Goal: Task Accomplishment & Management: Use online tool/utility

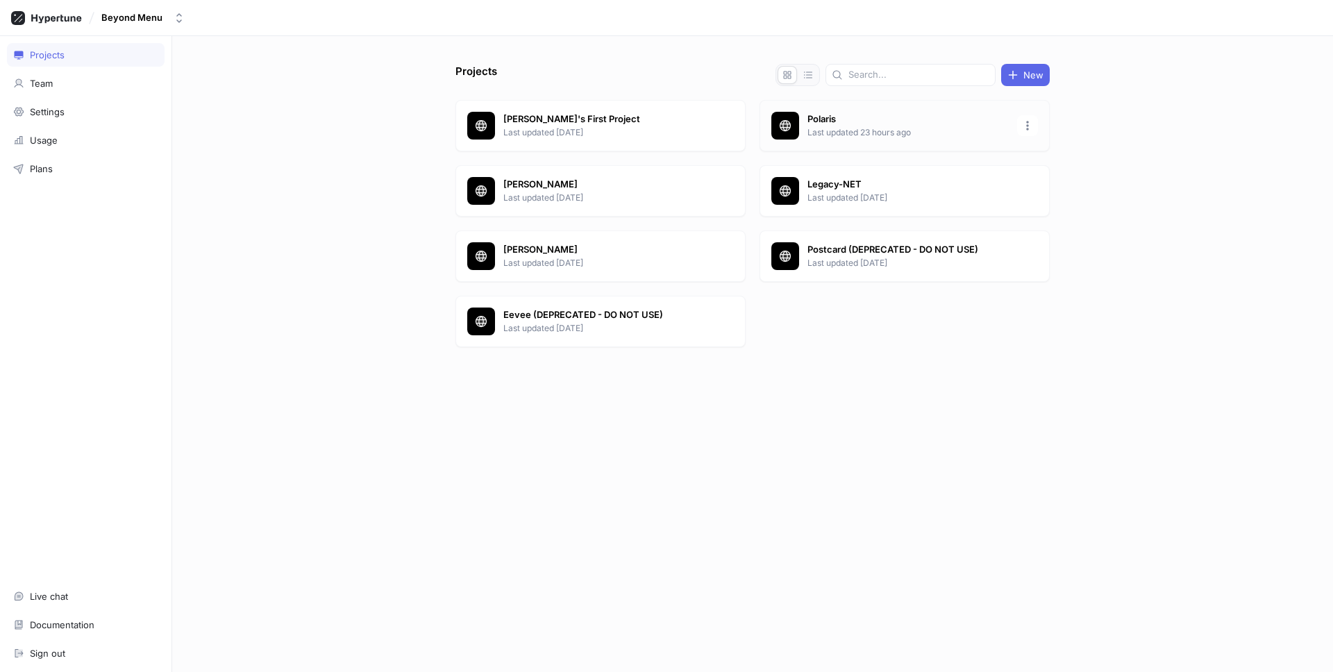
click at [906, 134] on p "Last updated 23 hours ago" at bounding box center [908, 132] width 201 height 12
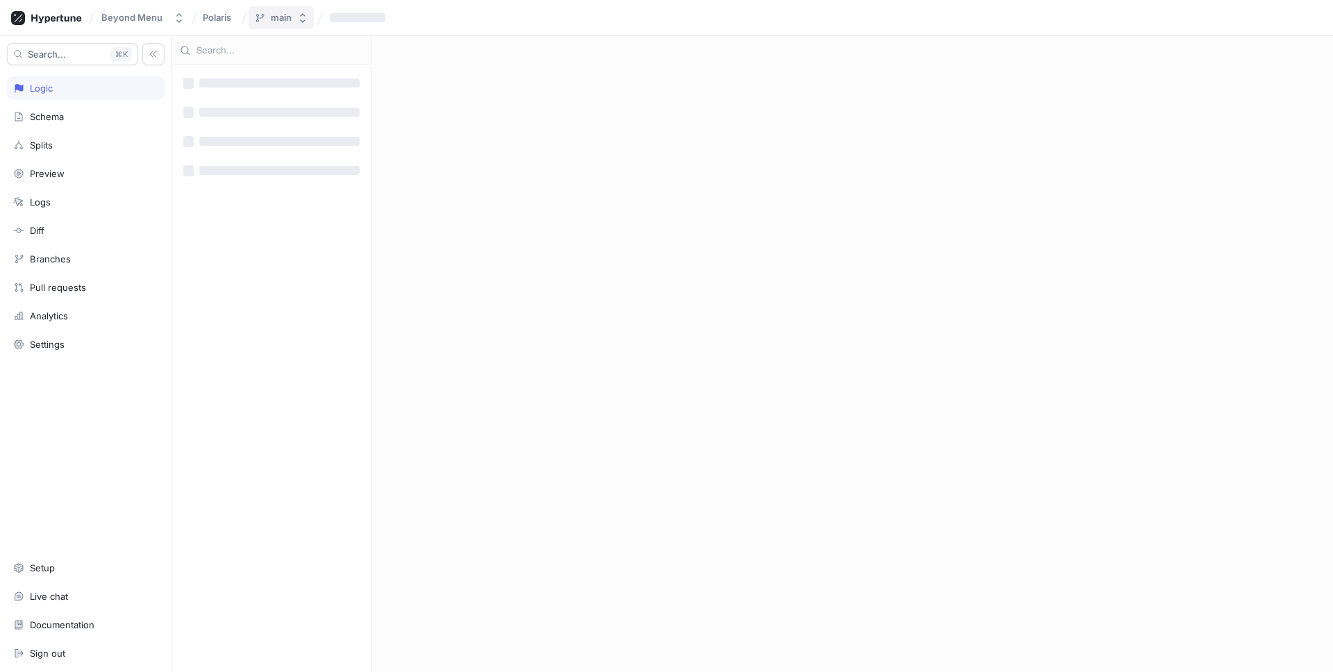
click at [290, 22] on div "main" at bounding box center [281, 18] width 21 height 12
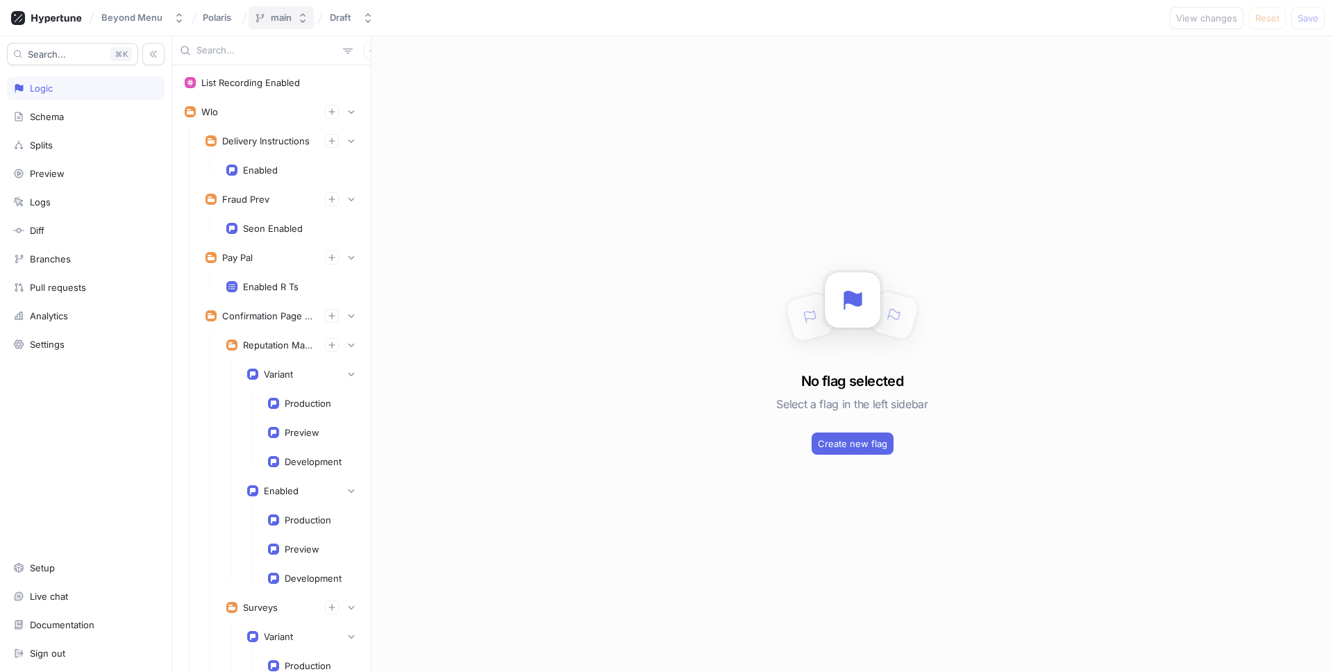
click at [277, 17] on div "main" at bounding box center [281, 18] width 21 height 12
click at [278, 19] on div "main" at bounding box center [281, 18] width 21 height 12
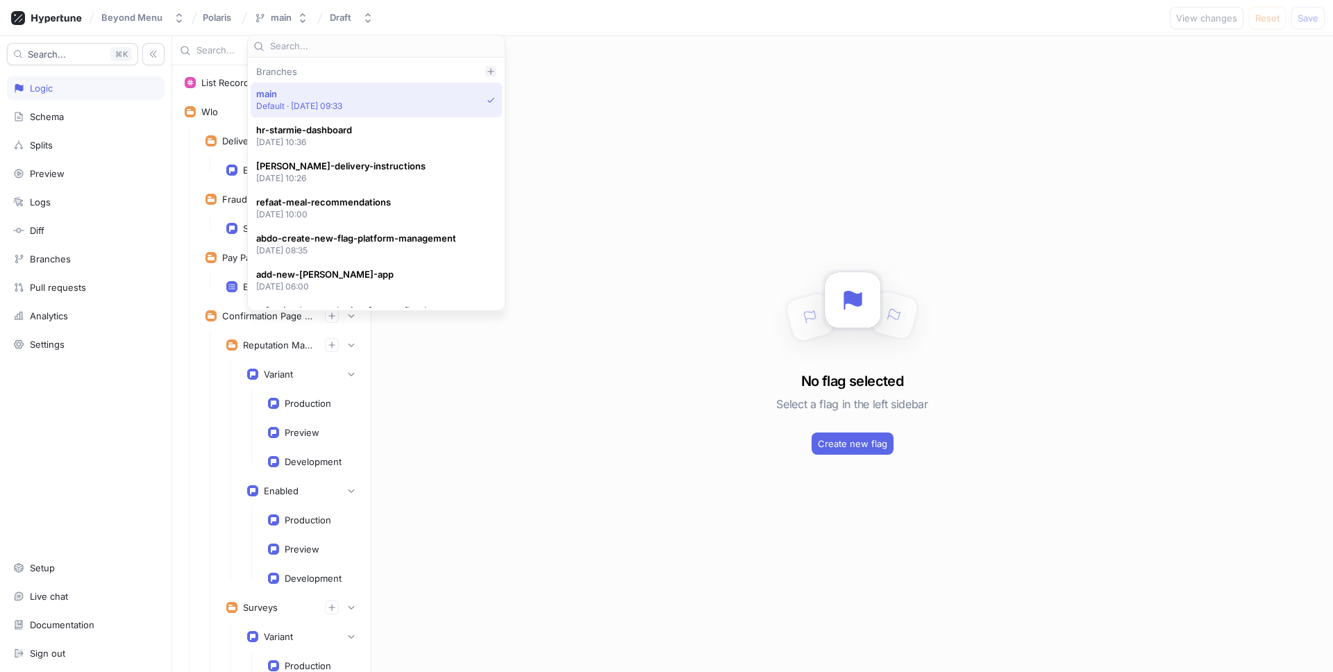
click at [488, 76] on div at bounding box center [490, 71] width 11 height 11
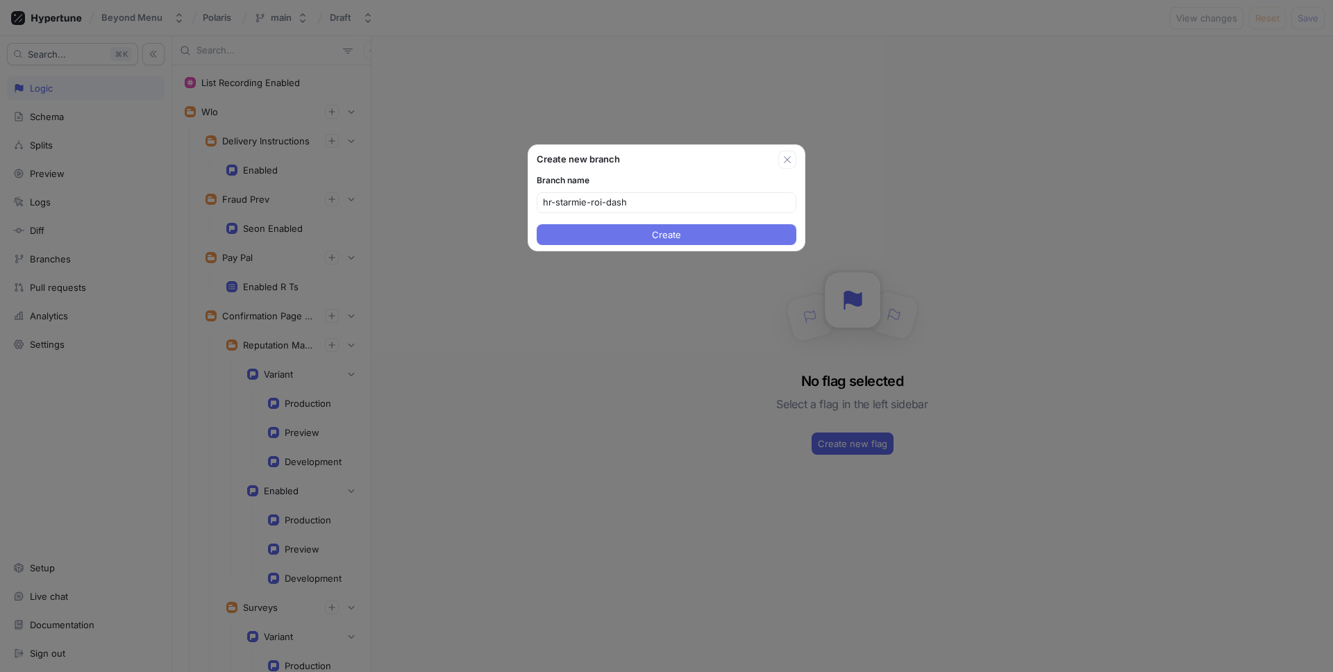
type input "hr-starmie-roi-dash"
click at [617, 226] on button "Create" at bounding box center [667, 234] width 260 height 21
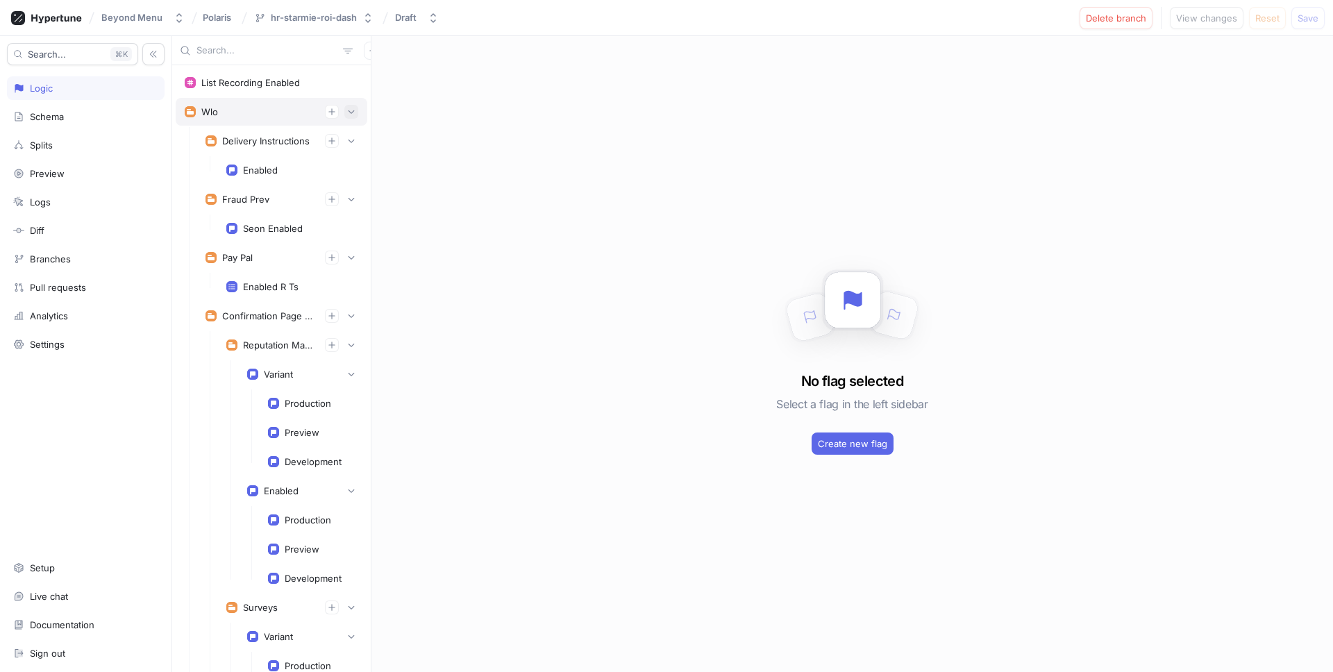
click at [349, 107] on button "button" at bounding box center [351, 112] width 14 height 14
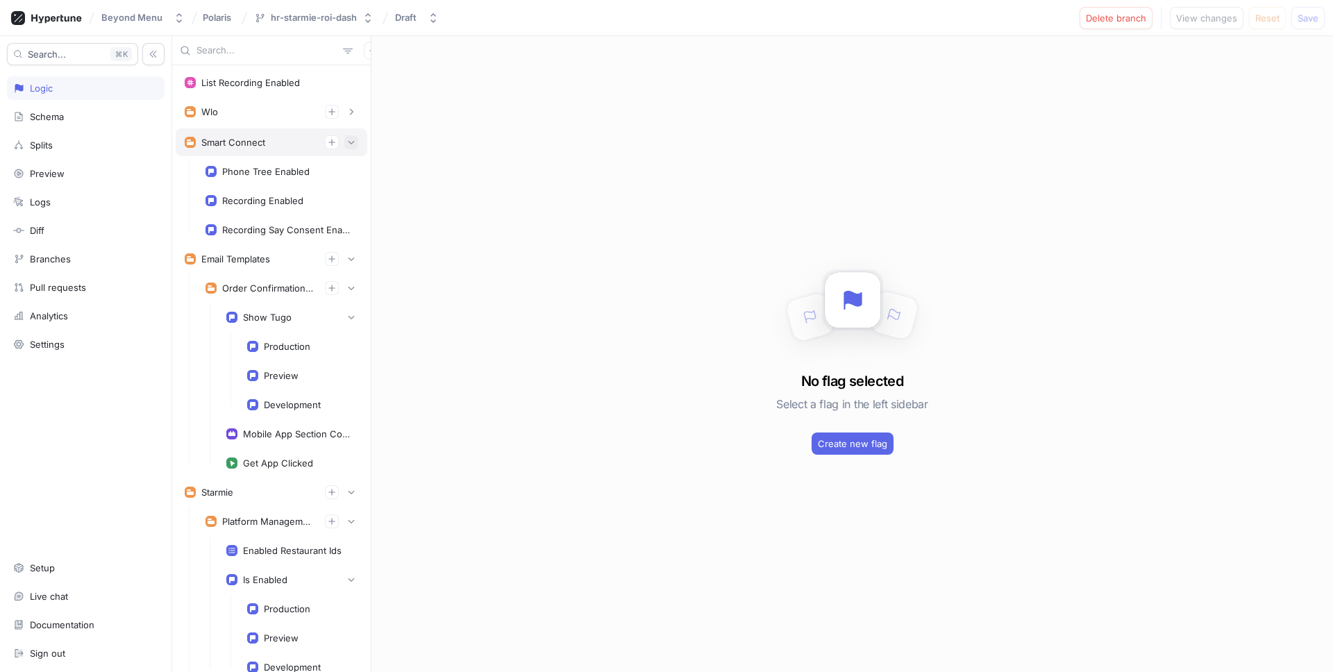
click at [353, 139] on icon "button" at bounding box center [351, 142] width 8 height 8
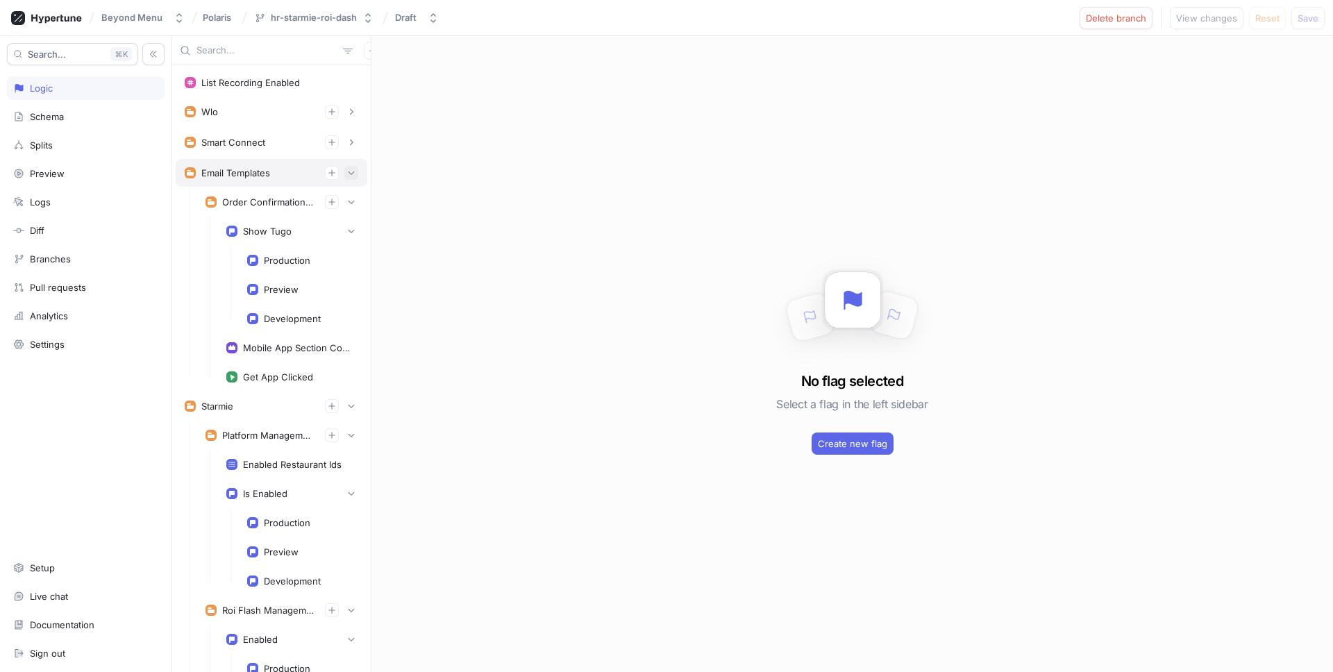
click at [355, 174] on icon "button" at bounding box center [351, 173] width 8 height 8
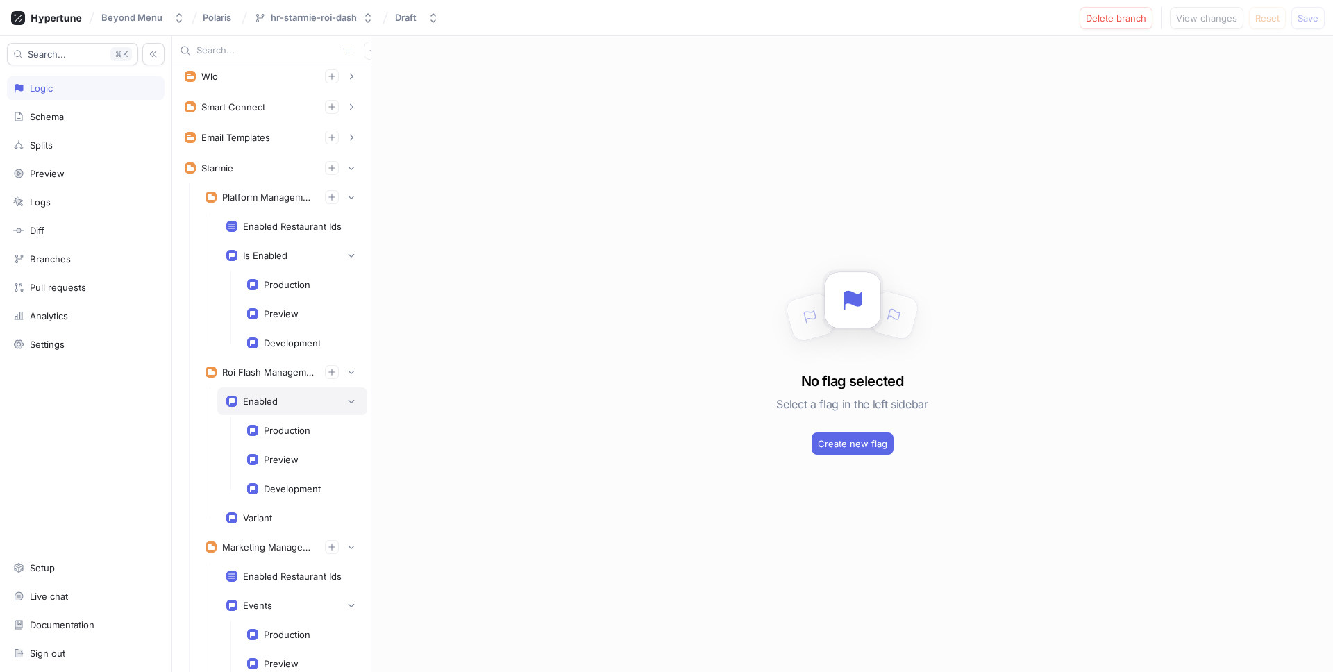
scroll to position [36, 0]
click at [349, 404] on icon "button" at bounding box center [351, 400] width 8 height 8
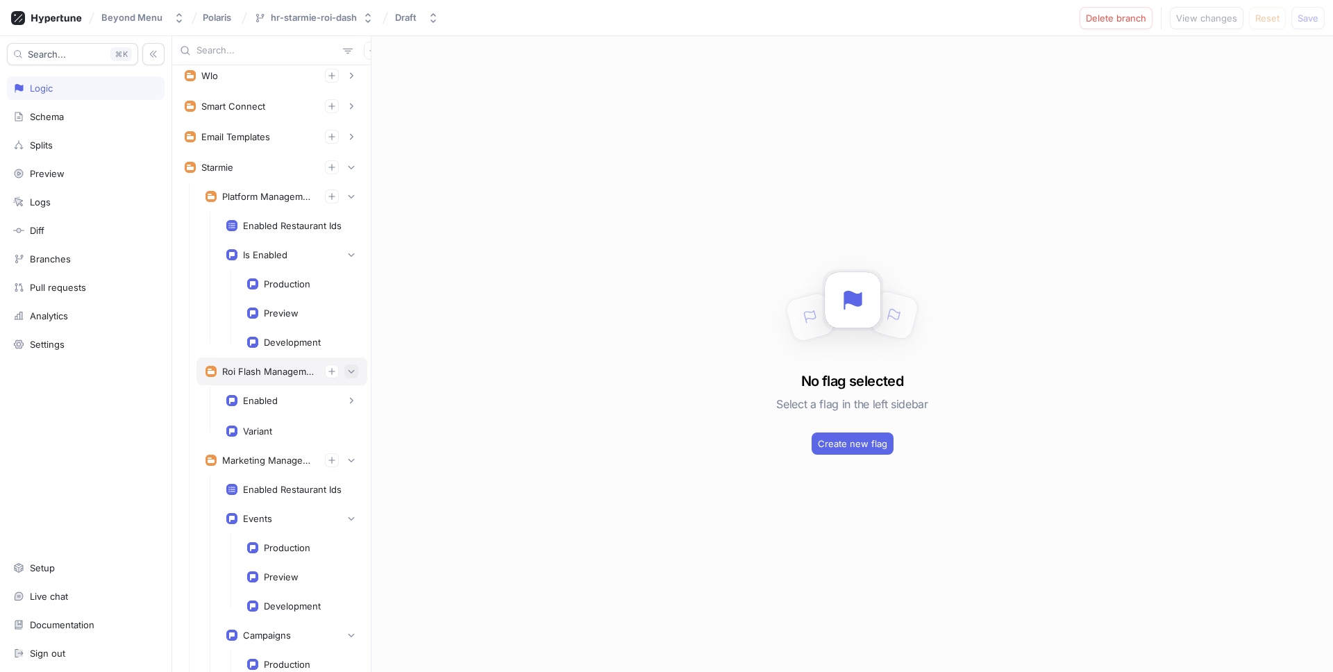
click at [352, 368] on icon "button" at bounding box center [351, 371] width 8 height 8
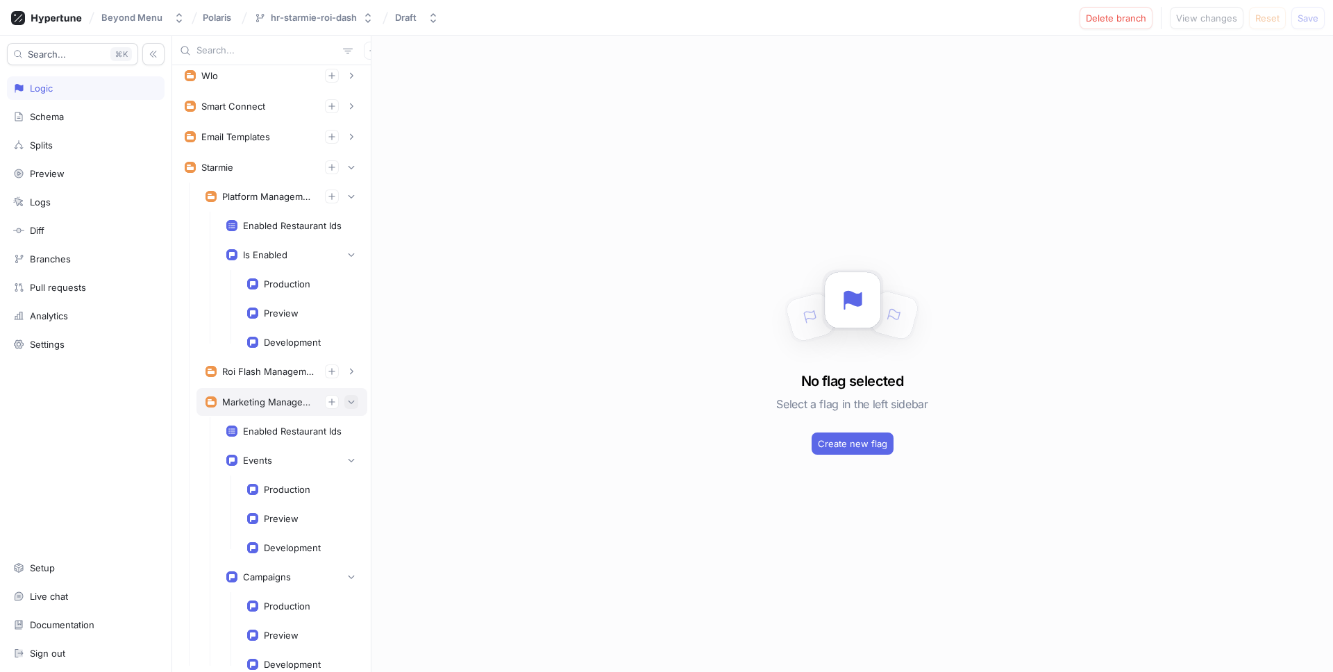
click at [349, 399] on icon "button" at bounding box center [351, 402] width 8 height 8
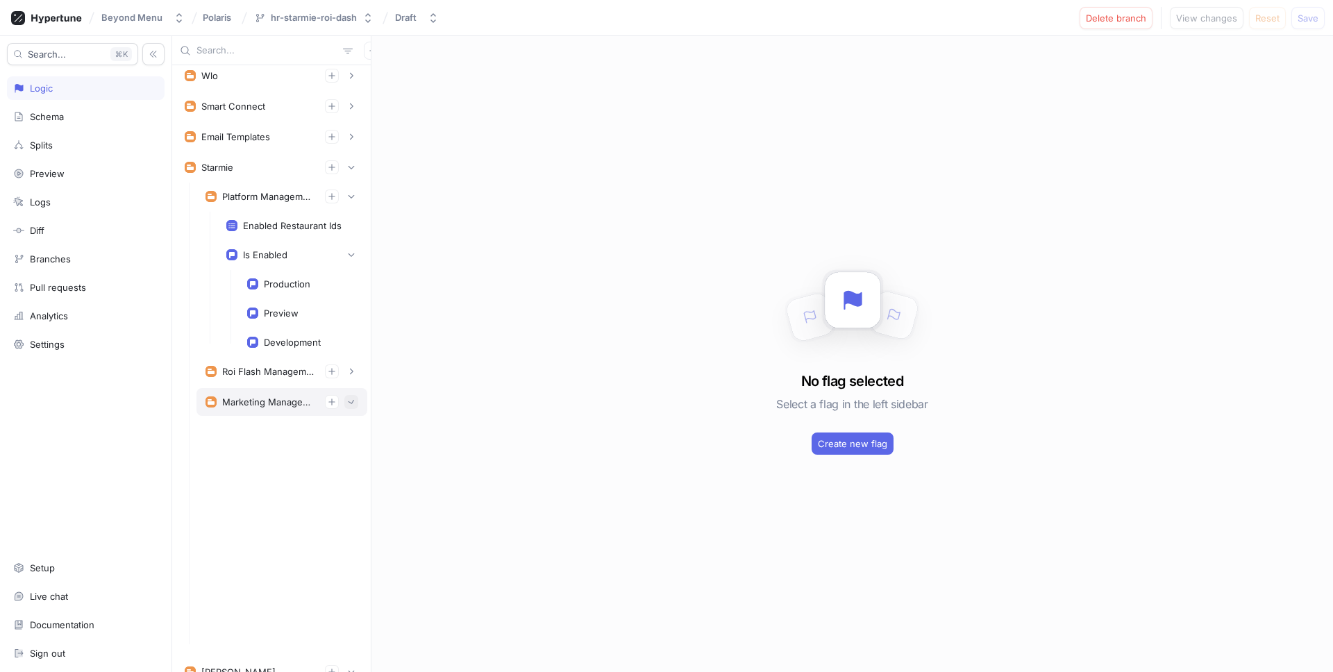
scroll to position [0, 0]
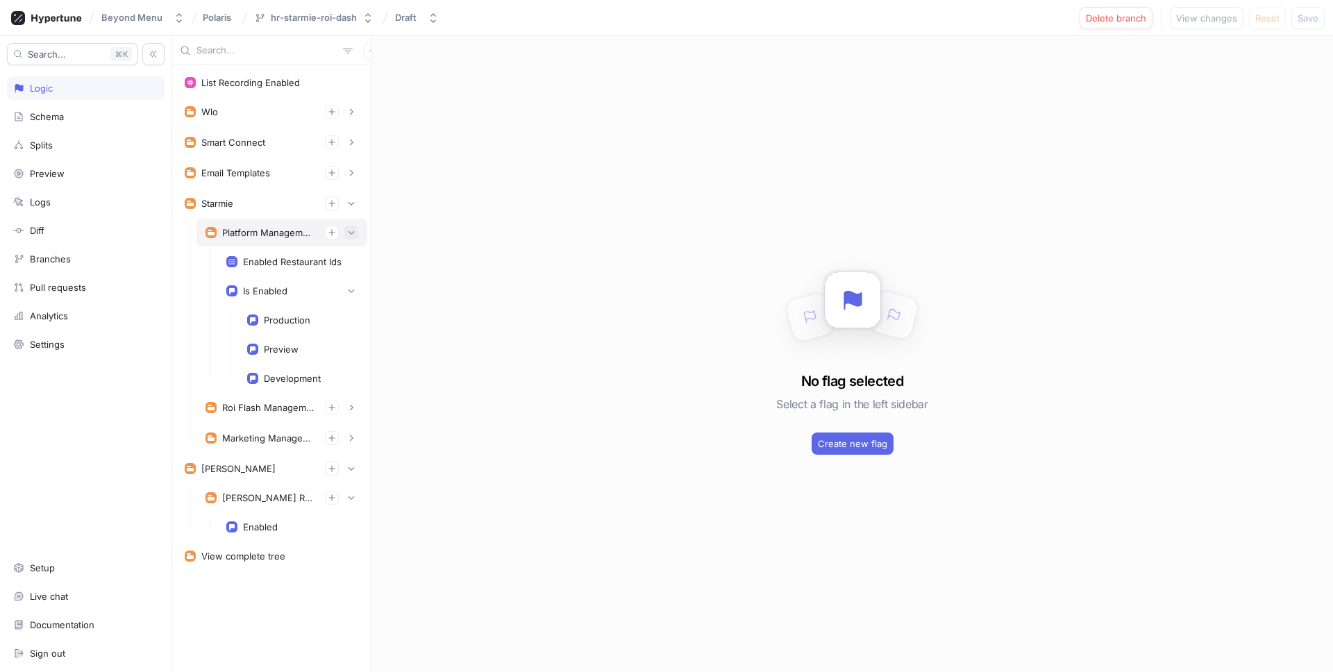
click at [354, 235] on icon "button" at bounding box center [351, 232] width 8 height 8
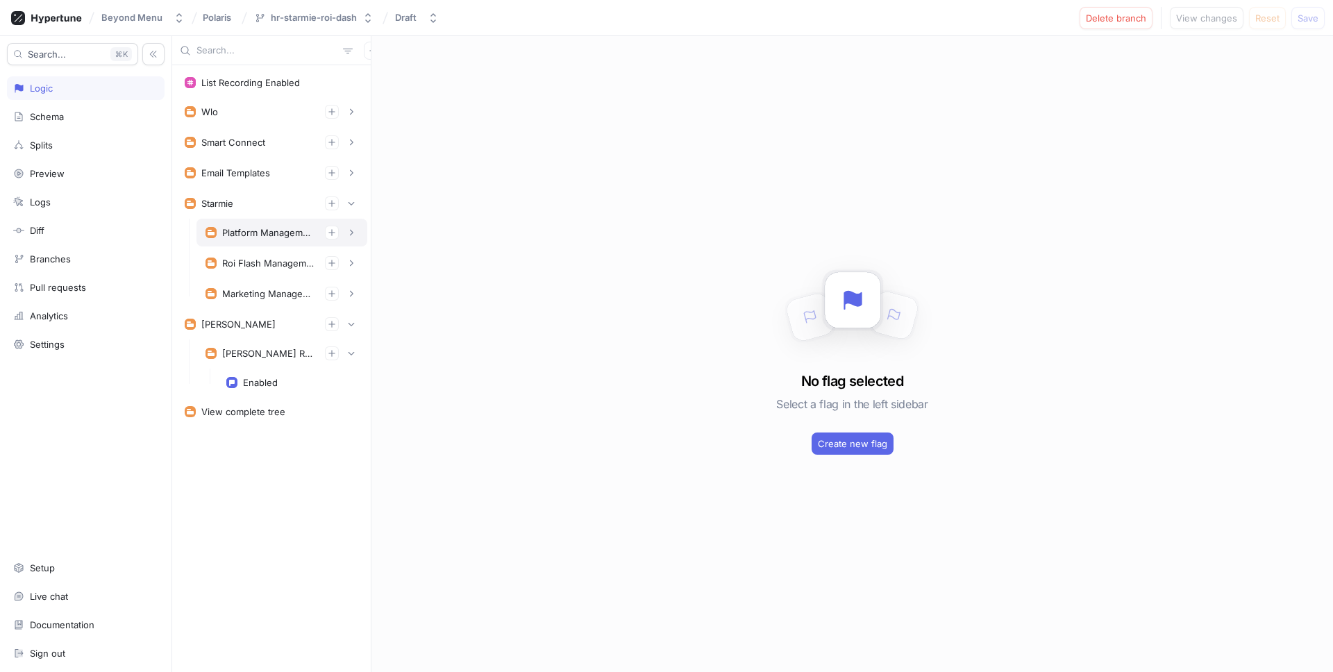
click at [278, 232] on div "Platform Management" at bounding box center [268, 232] width 92 height 11
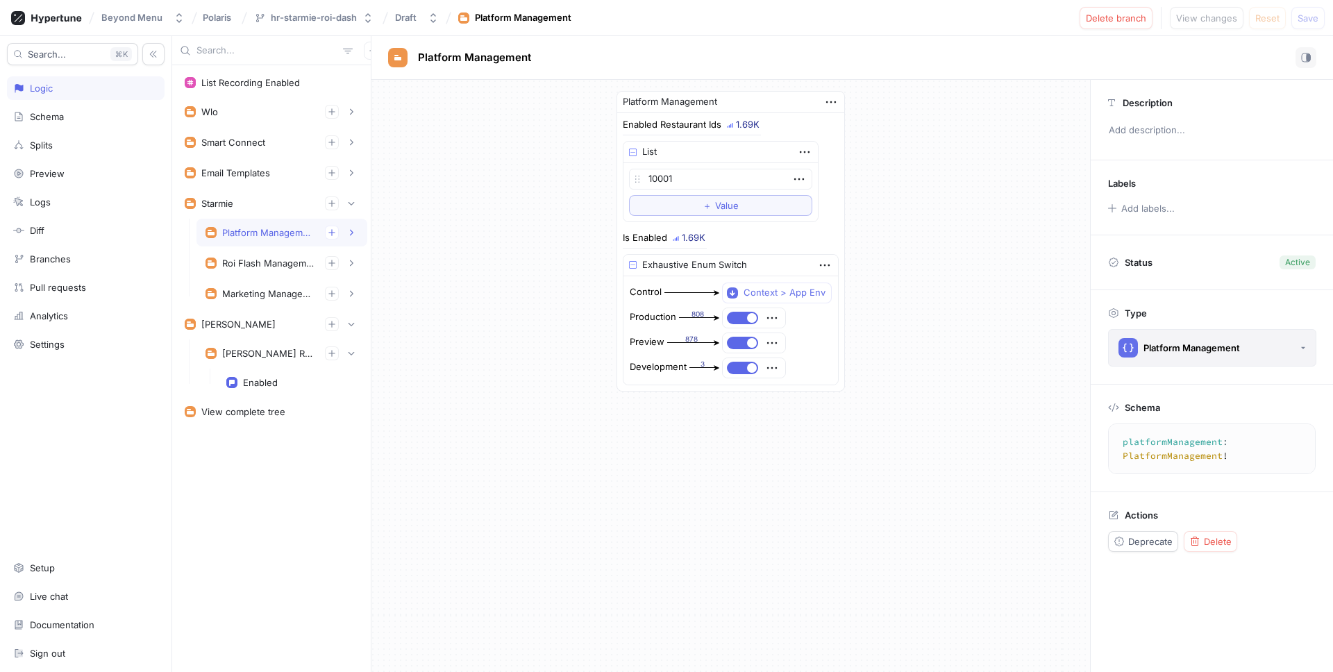
click at [1221, 353] on div "Platform Management" at bounding box center [1180, 347] width 122 height 19
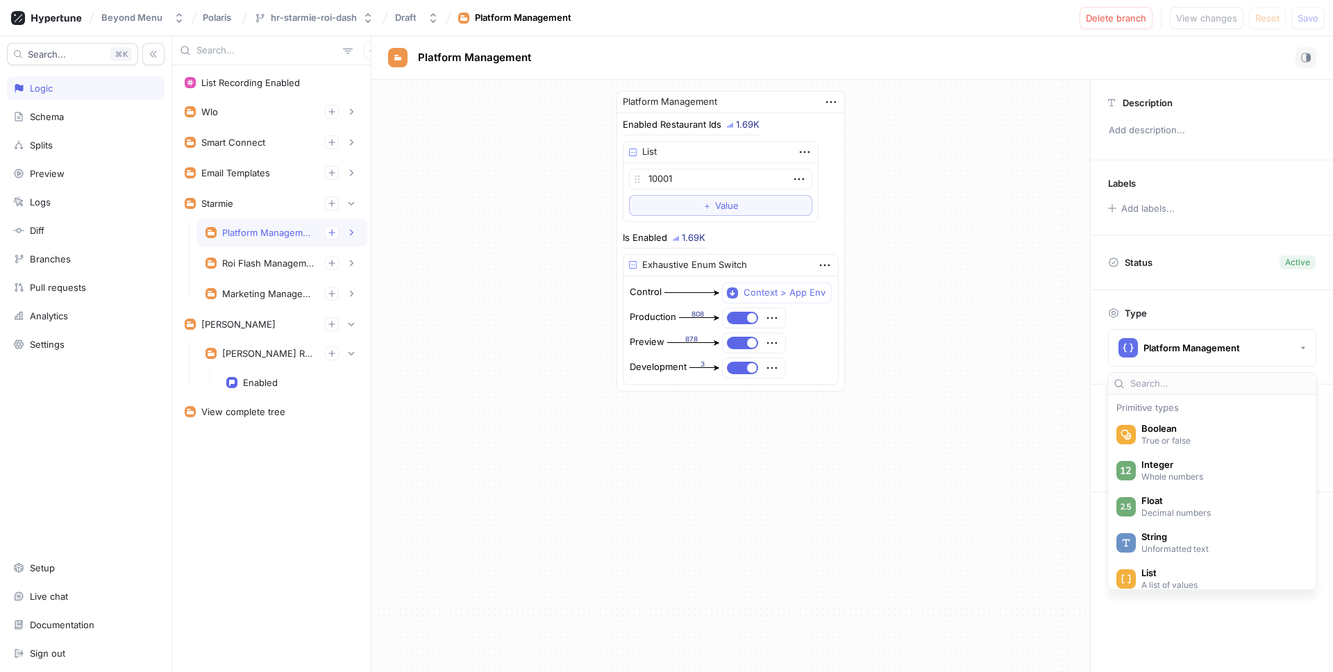
scroll to position [2018, 0]
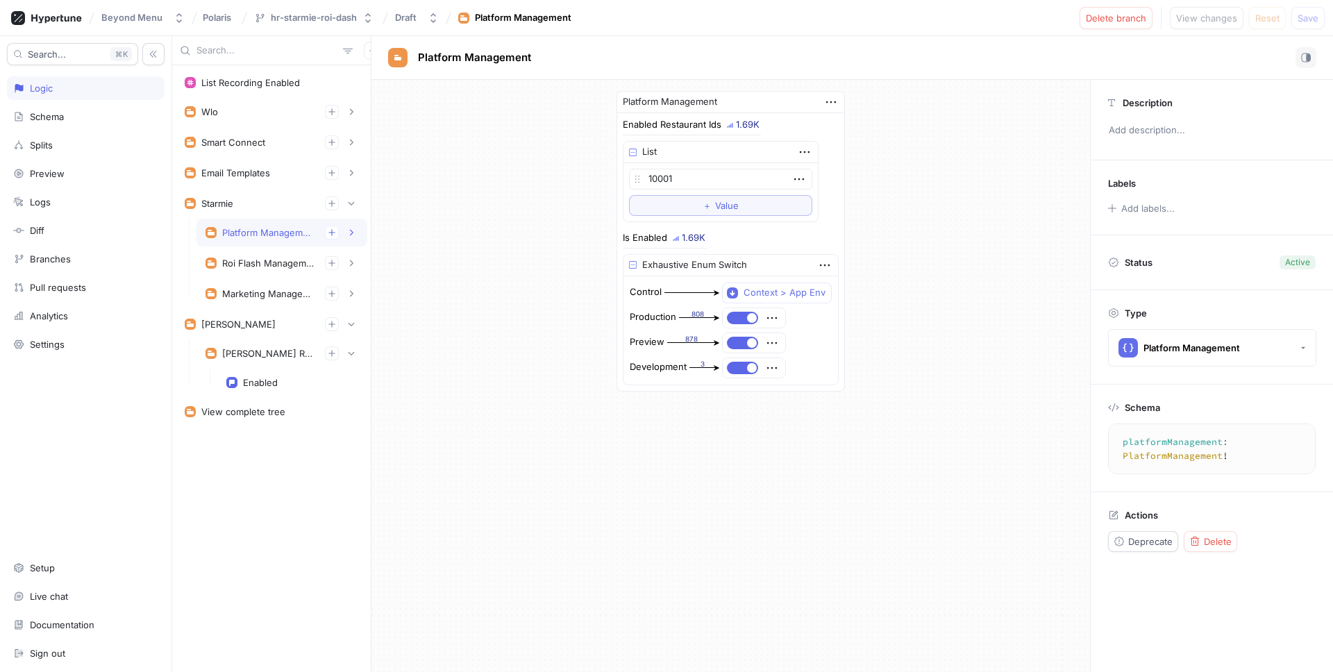
click at [1024, 315] on div "Platform Management Enabled Restaurant Ids 1.69K List 10001 To pick up a dragga…" at bounding box center [730, 241] width 719 height 323
click at [1189, 443] on textarea "platformManagement: PlatformManagement!" at bounding box center [1229, 449] width 231 height 38
click at [1253, 443] on textarea "platformManagement: PlatformManagement!" at bounding box center [1229, 449] width 231 height 38
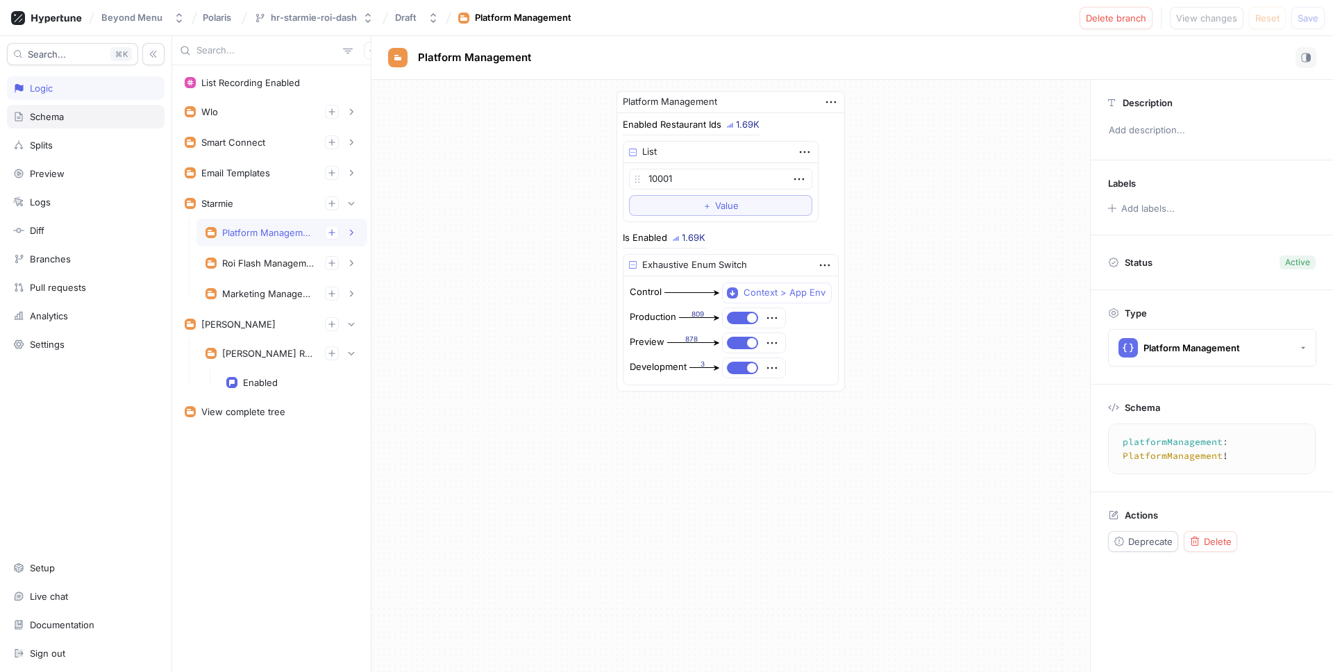
click at [110, 114] on div "Schema" at bounding box center [85, 116] width 145 height 11
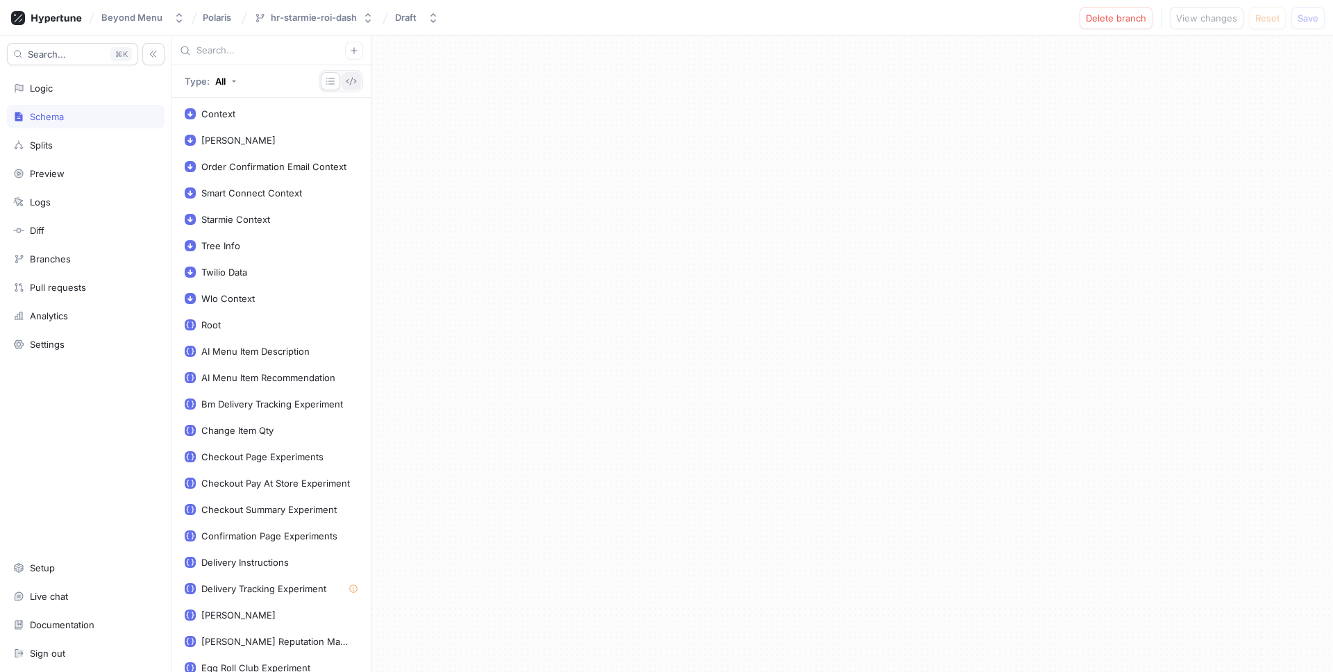
click at [348, 83] on icon "button" at bounding box center [351, 81] width 10 height 8
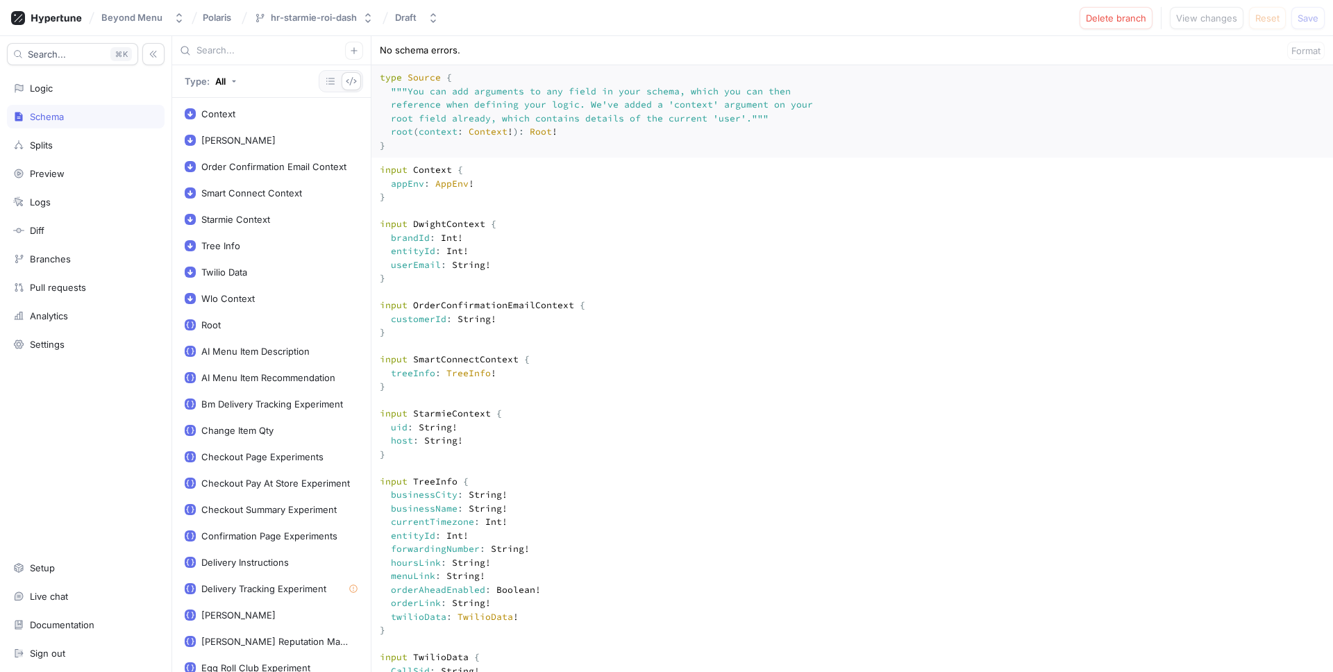
scroll to position [2753, 0]
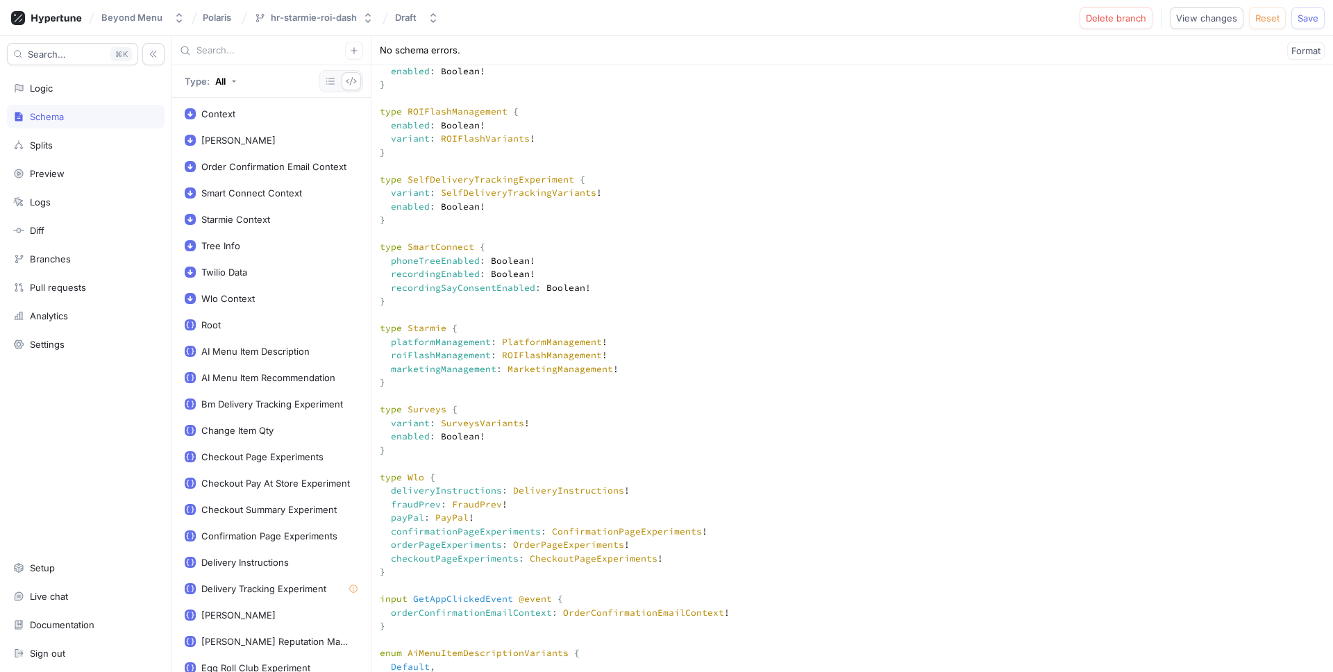
click at [669, 393] on textarea at bounding box center [852, 306] width 962 height 6912
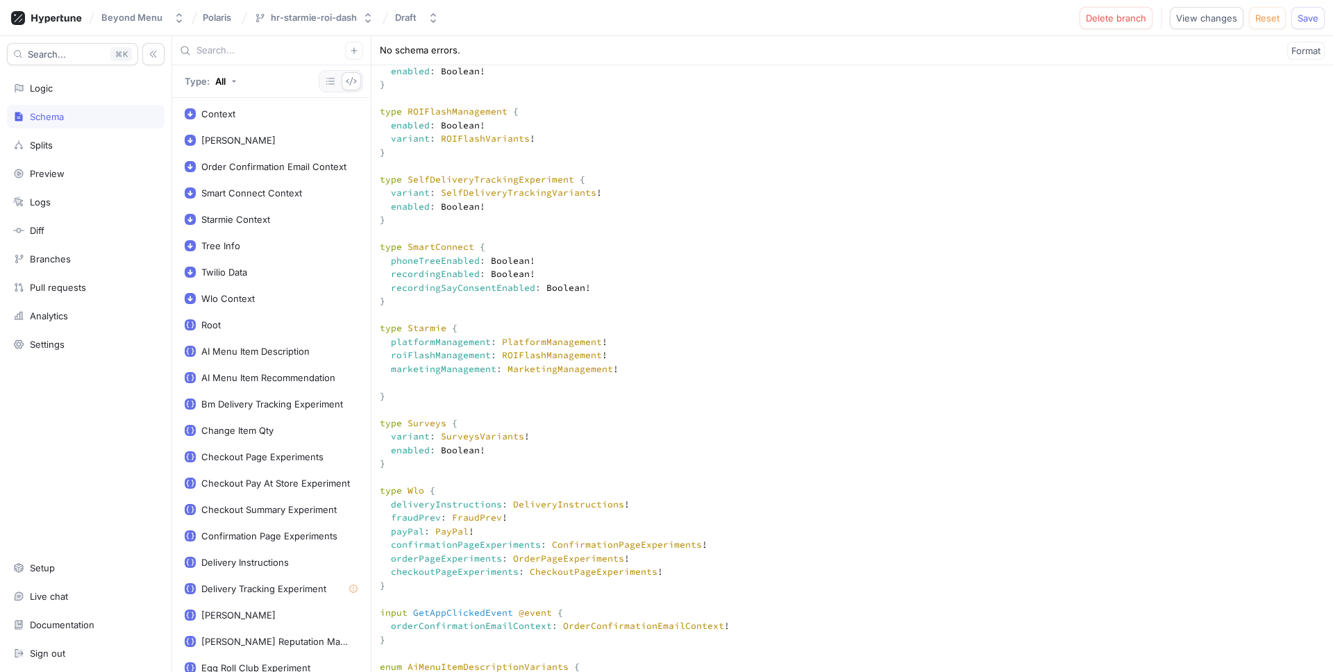
paste textarea "PlatformManagement"
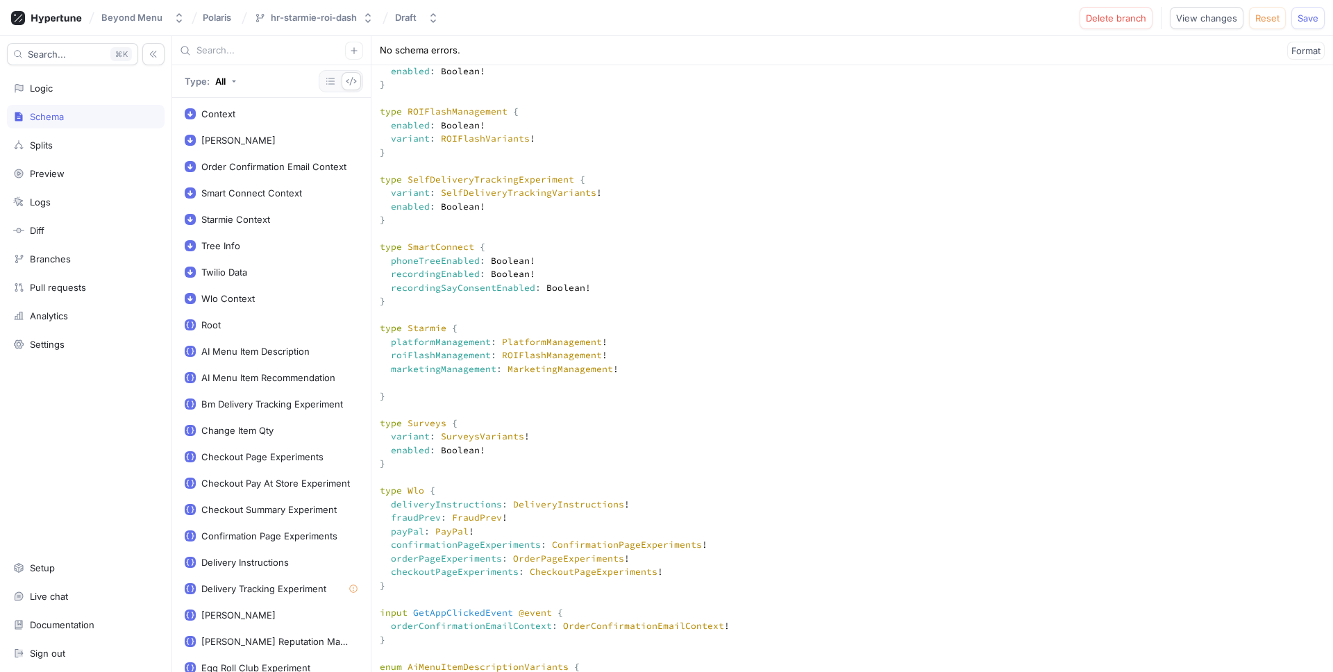
click at [645, 394] on textarea at bounding box center [852, 313] width 962 height 6926
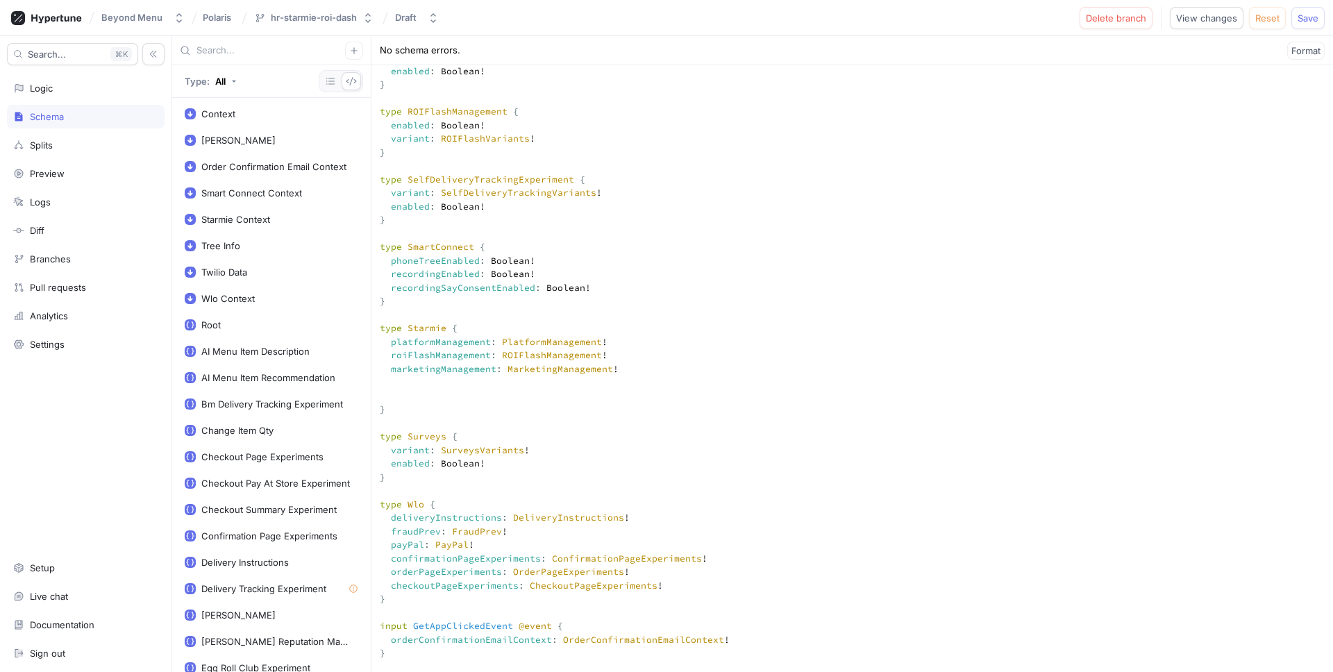
paste textarea "HomeManagement"
click at [599, 412] on textarea at bounding box center [852, 319] width 962 height 6939
click at [1294, 19] on button "Save" at bounding box center [1308, 18] width 33 height 22
click at [1308, 50] on span "Format" at bounding box center [1306, 51] width 29 height 8
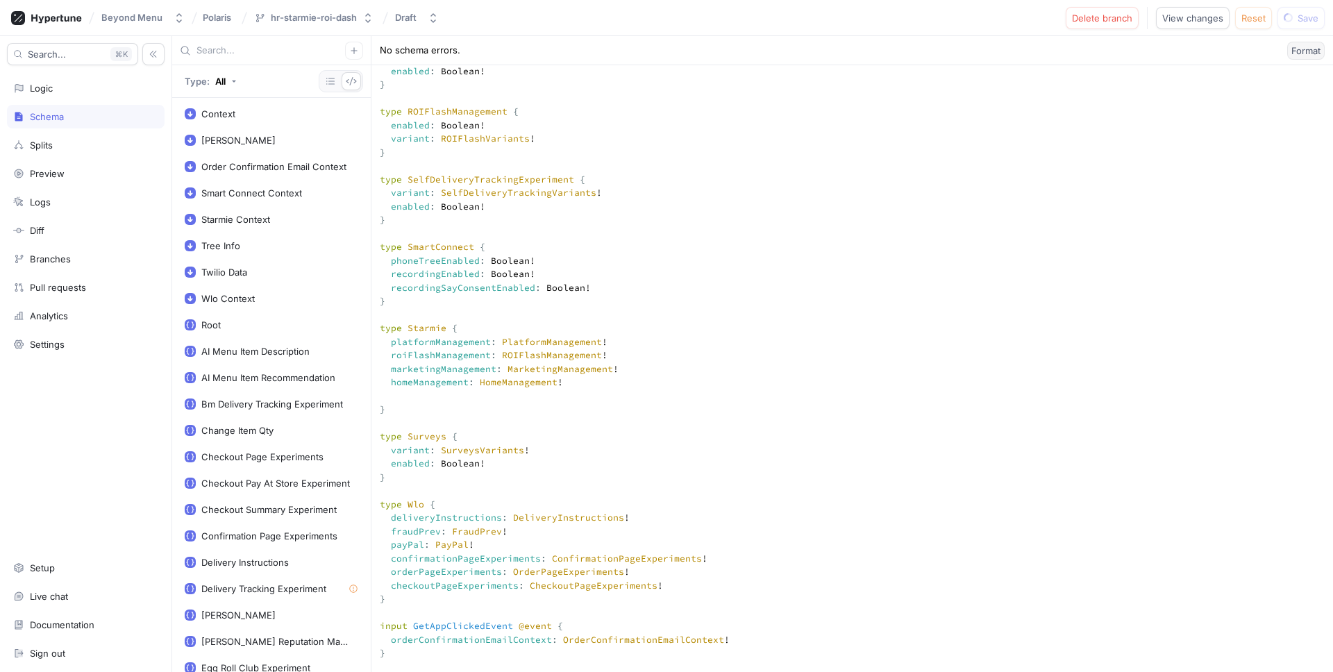
type textarea "input Context { appEnv: AppEnv! } input DwightContext { brandId: Int! entityId:…"
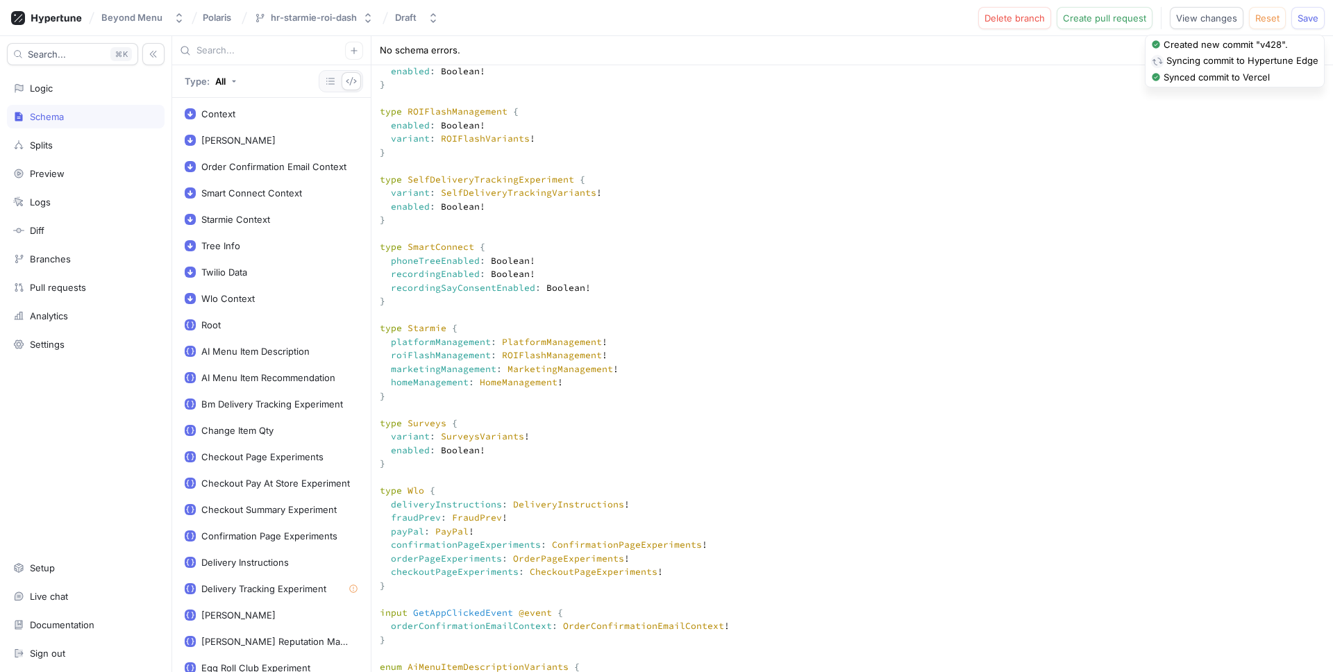
click at [994, 282] on textarea at bounding box center [852, 313] width 962 height 6926
click at [1303, 17] on span "Save" at bounding box center [1308, 18] width 21 height 8
drag, startPoint x: 995, startPoint y: 228, endPoint x: 976, endPoint y: 231, distance: 19.6
click at [995, 228] on textarea at bounding box center [852, 313] width 962 height 6926
click at [35, 83] on div "Logic" at bounding box center [41, 88] width 23 height 11
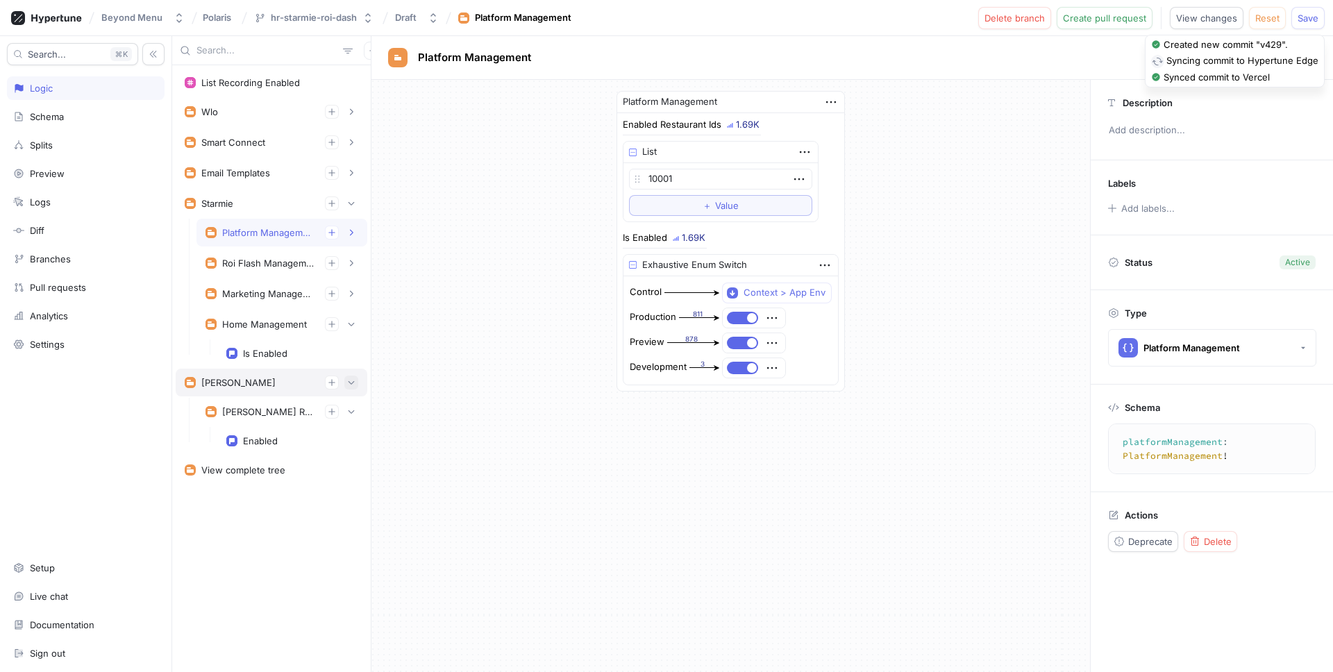
click at [356, 380] on button "button" at bounding box center [351, 383] width 14 height 14
click at [269, 353] on div "Is Enabled" at bounding box center [265, 353] width 44 height 11
type textarea "isEnabled: Boolean!"
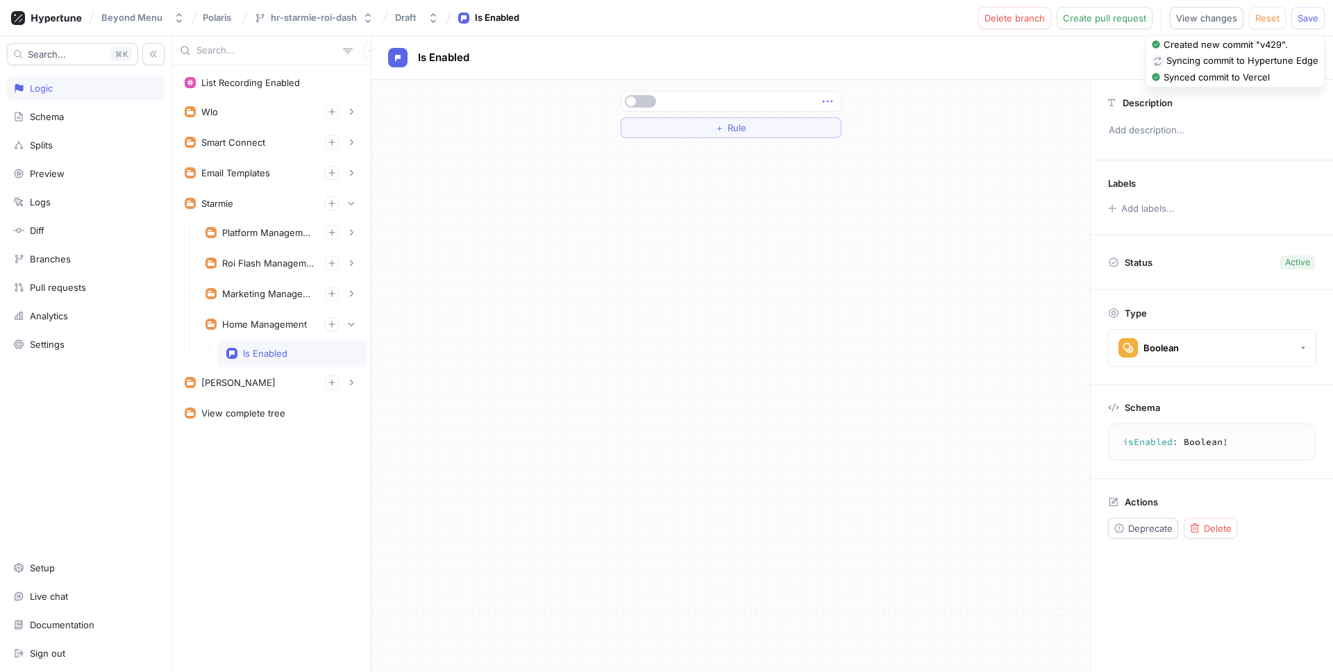
click at [823, 101] on icon "button" at bounding box center [827, 102] width 10 height 2
click at [851, 131] on p "Delete" at bounding box center [855, 127] width 28 height 14
click at [818, 103] on button "Select expression..." at bounding box center [731, 101] width 221 height 21
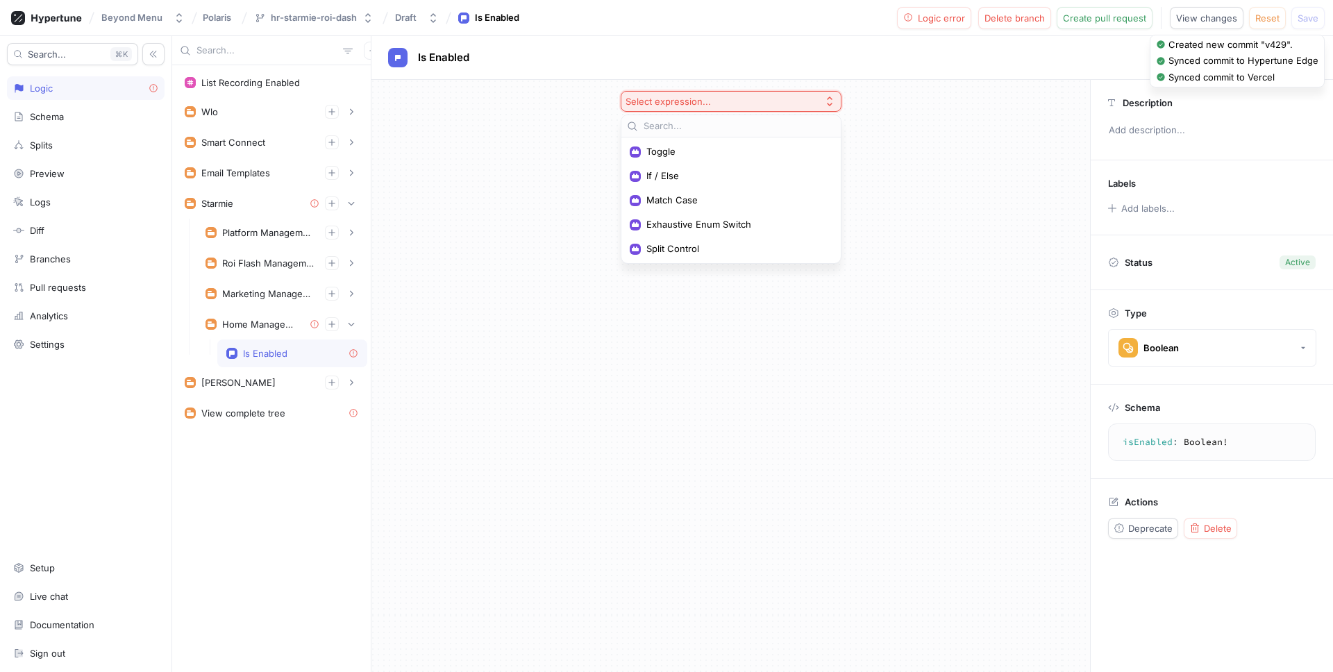
click at [684, 233] on div "Exhaustive Enum Switch" at bounding box center [731, 224] width 214 height 23
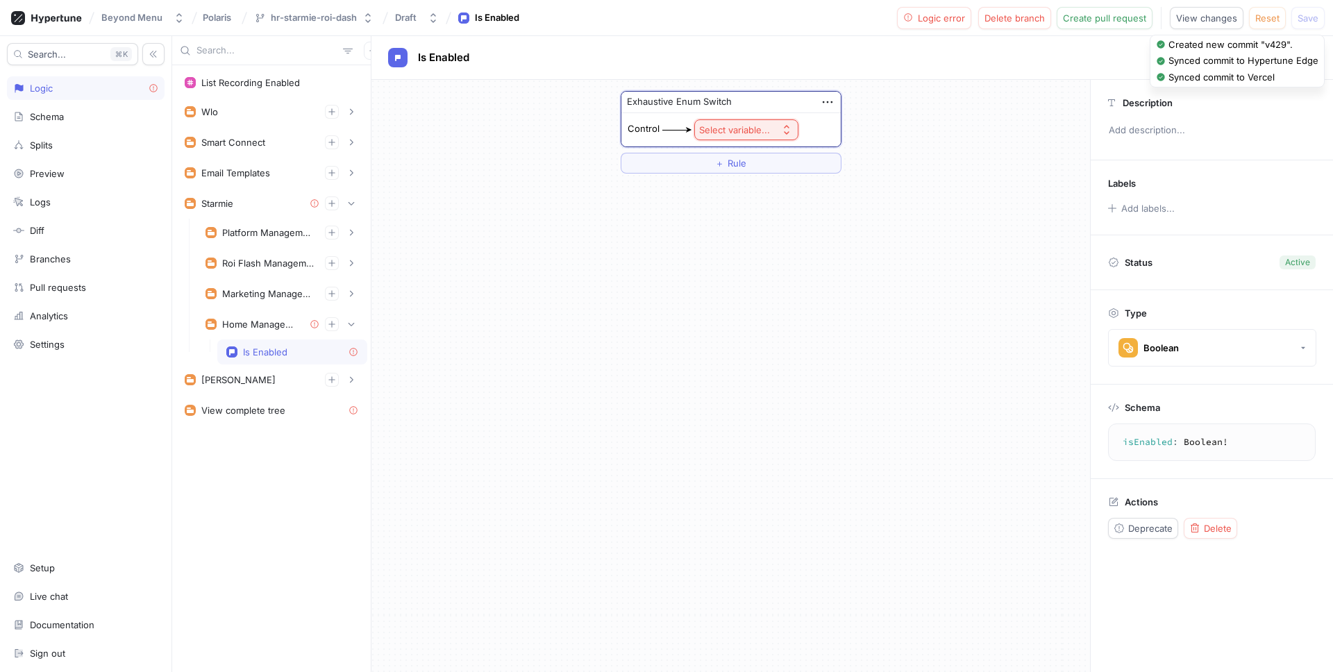
click at [756, 134] on div "Select variable..." at bounding box center [734, 130] width 71 height 12
click at [753, 181] on span "Context > App Env" at bounding box center [785, 180] width 128 height 12
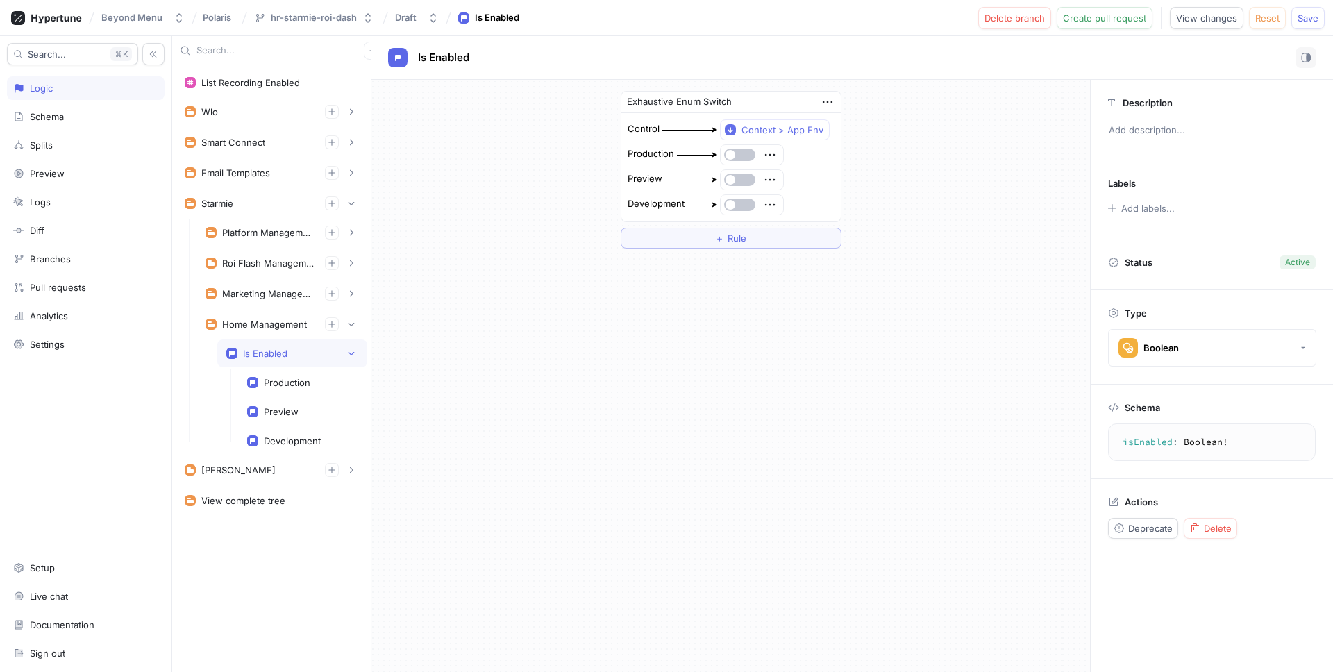
drag, startPoint x: 740, startPoint y: 181, endPoint x: 740, endPoint y: 197, distance: 16.0
click at [739, 181] on button "button" at bounding box center [739, 180] width 31 height 12
click at [738, 207] on button "button" at bounding box center [739, 205] width 31 height 12
click at [871, 210] on div "Exhaustive Enum Switch Control Context > App Env Production Preview Development…" at bounding box center [730, 170] width 719 height 180
click at [1314, 18] on span "Save" at bounding box center [1308, 18] width 21 height 8
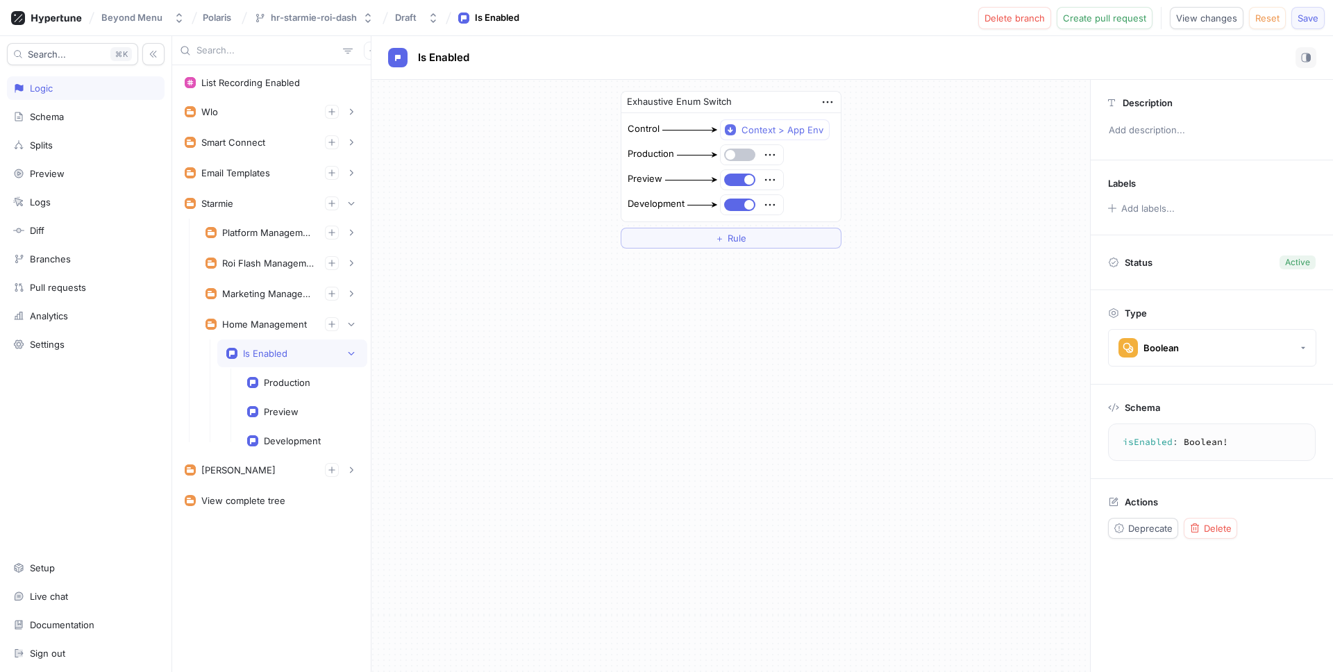
click at [1305, 22] on span "Save" at bounding box center [1308, 18] width 21 height 8
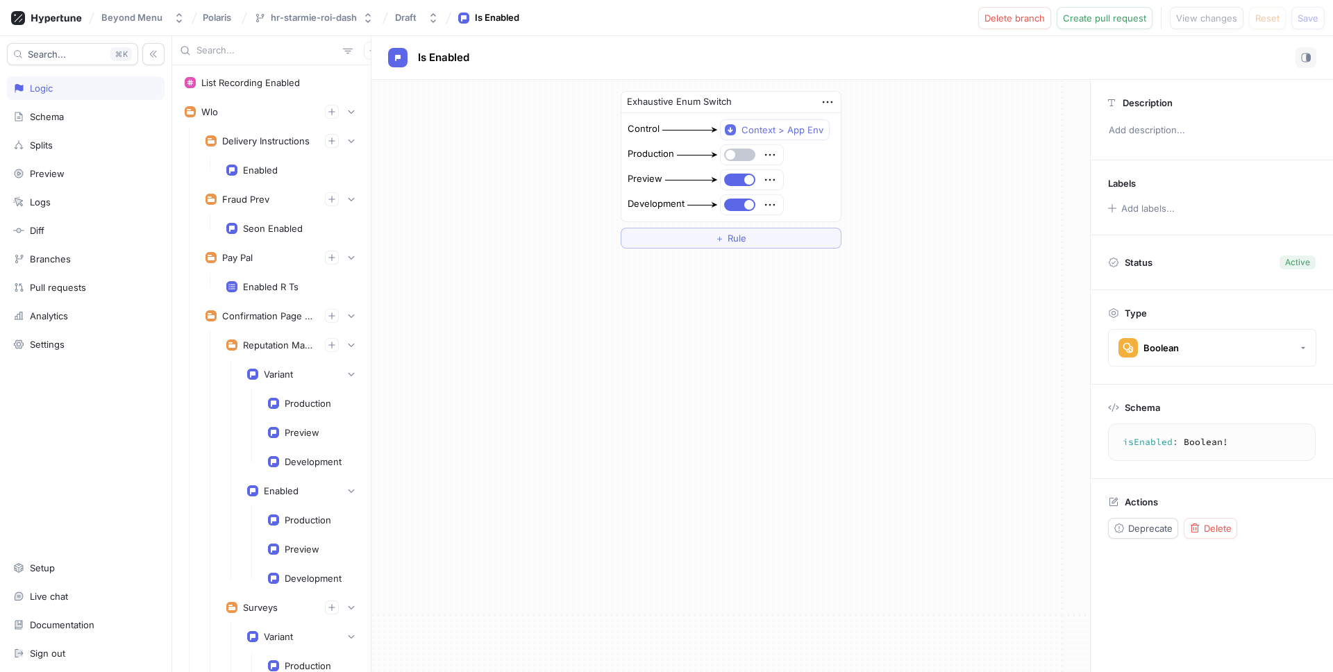
scroll to position [4820, 0]
